Goal: Check status

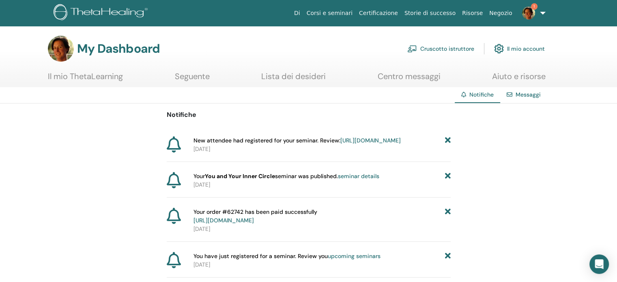
click at [320, 139] on span "New attendee had registered for your seminar. Review: https://member.thetaheali…" at bounding box center [297, 140] width 207 height 9
click at [340, 144] on link "https://member.thetahealing.com/instructor/seminar/378805/attendees" at bounding box center [370, 140] width 60 height 7
